Goal: Task Accomplishment & Management: Manage account settings

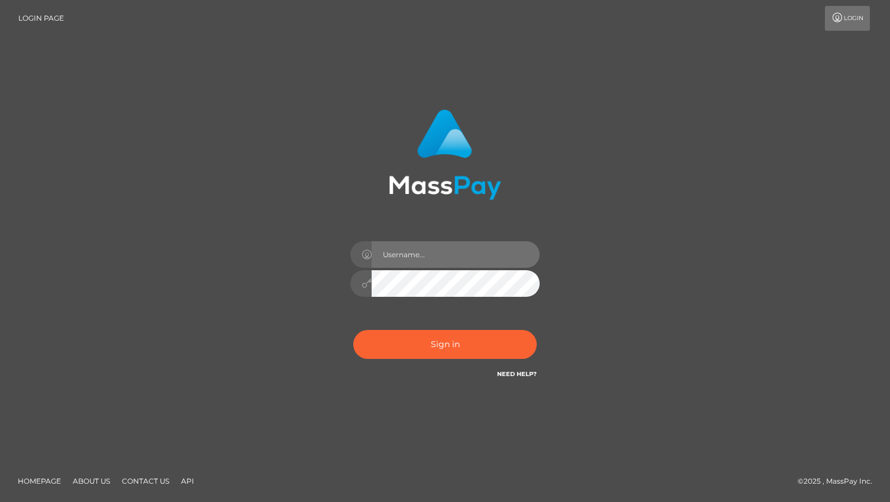
click at [409, 257] on input "text" at bounding box center [456, 254] width 168 height 27
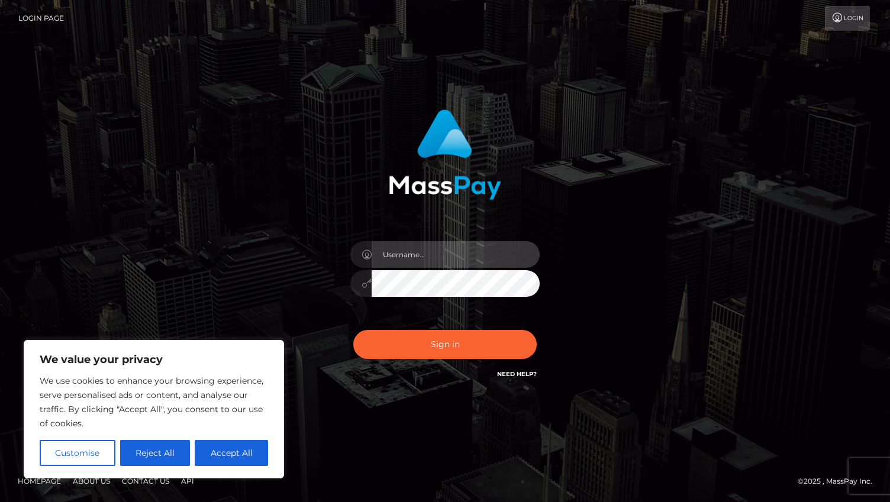
type input "[EMAIL_ADDRESS][DOMAIN_NAME]"
click at [353, 330] on button "Sign in" at bounding box center [444, 344] width 183 height 29
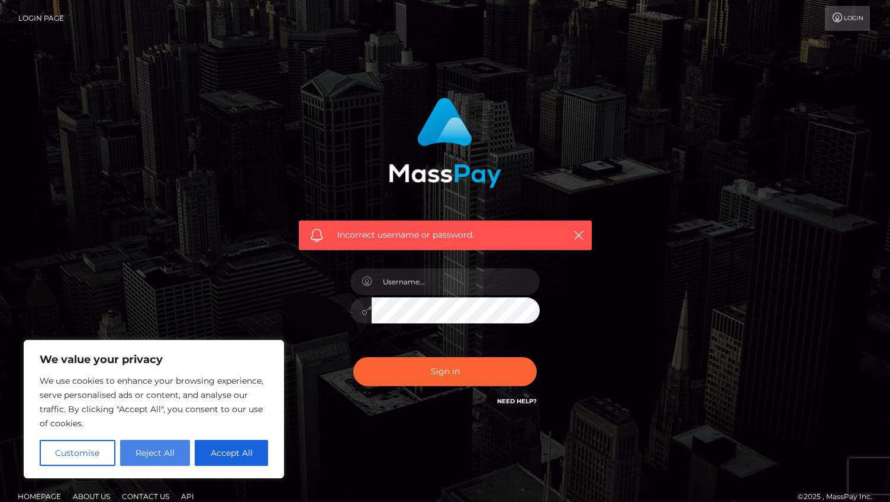
click at [161, 448] on button "Reject All" at bounding box center [155, 453] width 70 height 26
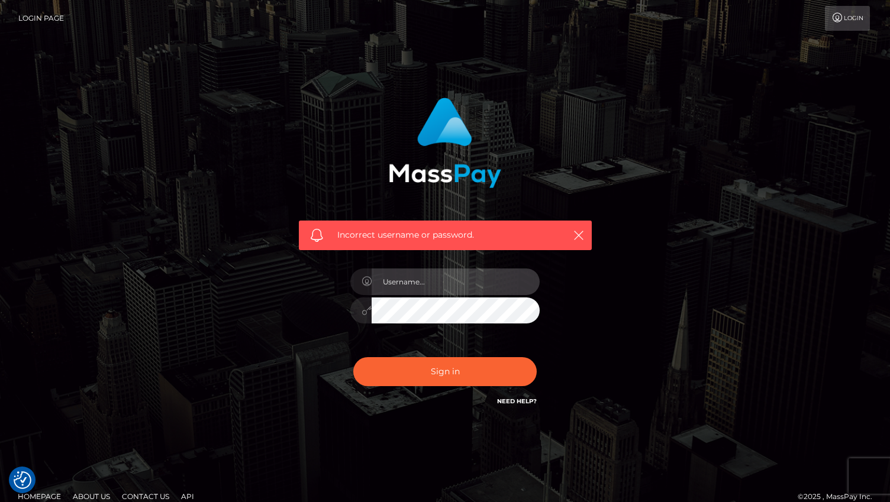
click at [414, 283] on input "text" at bounding box center [456, 282] width 168 height 27
type input "[EMAIL_ADDRESS][DOMAIN_NAME]"
click at [353, 357] on button "Sign in" at bounding box center [444, 371] width 183 height 29
click at [430, 282] on input "text" at bounding box center [456, 282] width 168 height 27
type input "[EMAIL_ADDRESS][DOMAIN_NAME]"
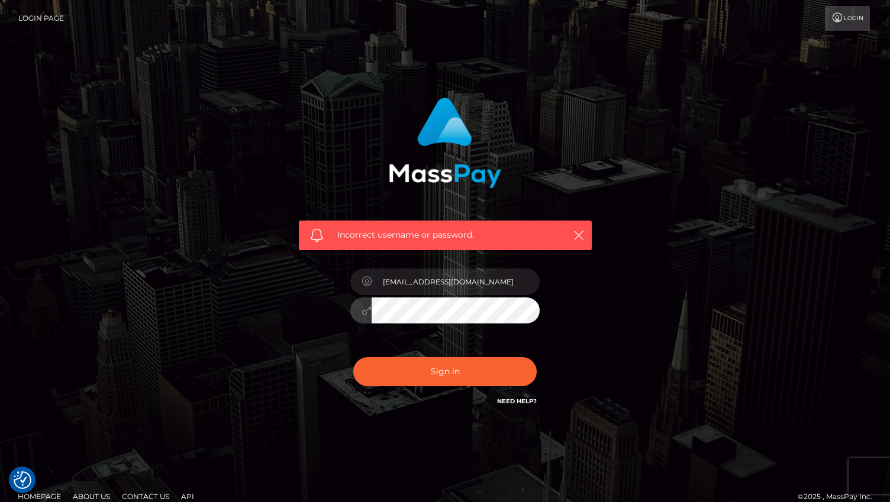
scroll to position [15, 0]
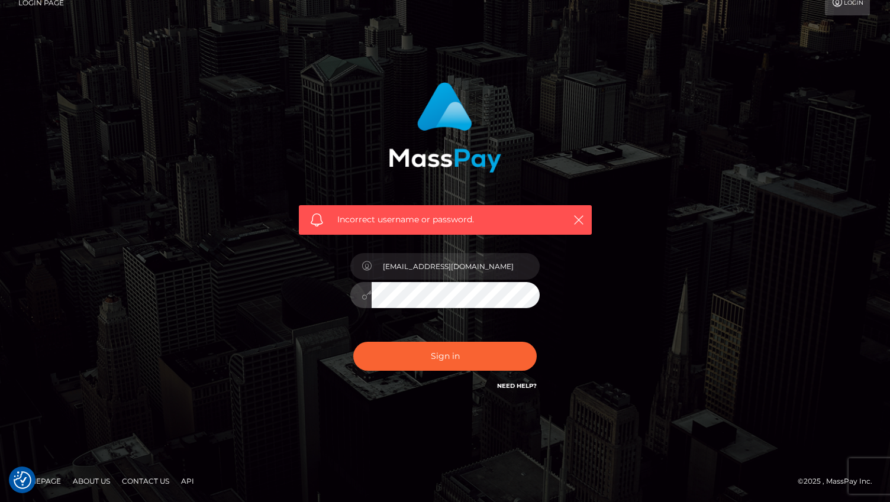
click at [524, 386] on link "Need Help?" at bounding box center [517, 386] width 40 height 8
click at [330, 436] on div "Incorrect username or password. forsaintmal@proton.me" at bounding box center [445, 244] width 890 height 518
click at [580, 222] on icon "button" at bounding box center [579, 220] width 12 height 12
